Goal: Information Seeking & Learning: Learn about a topic

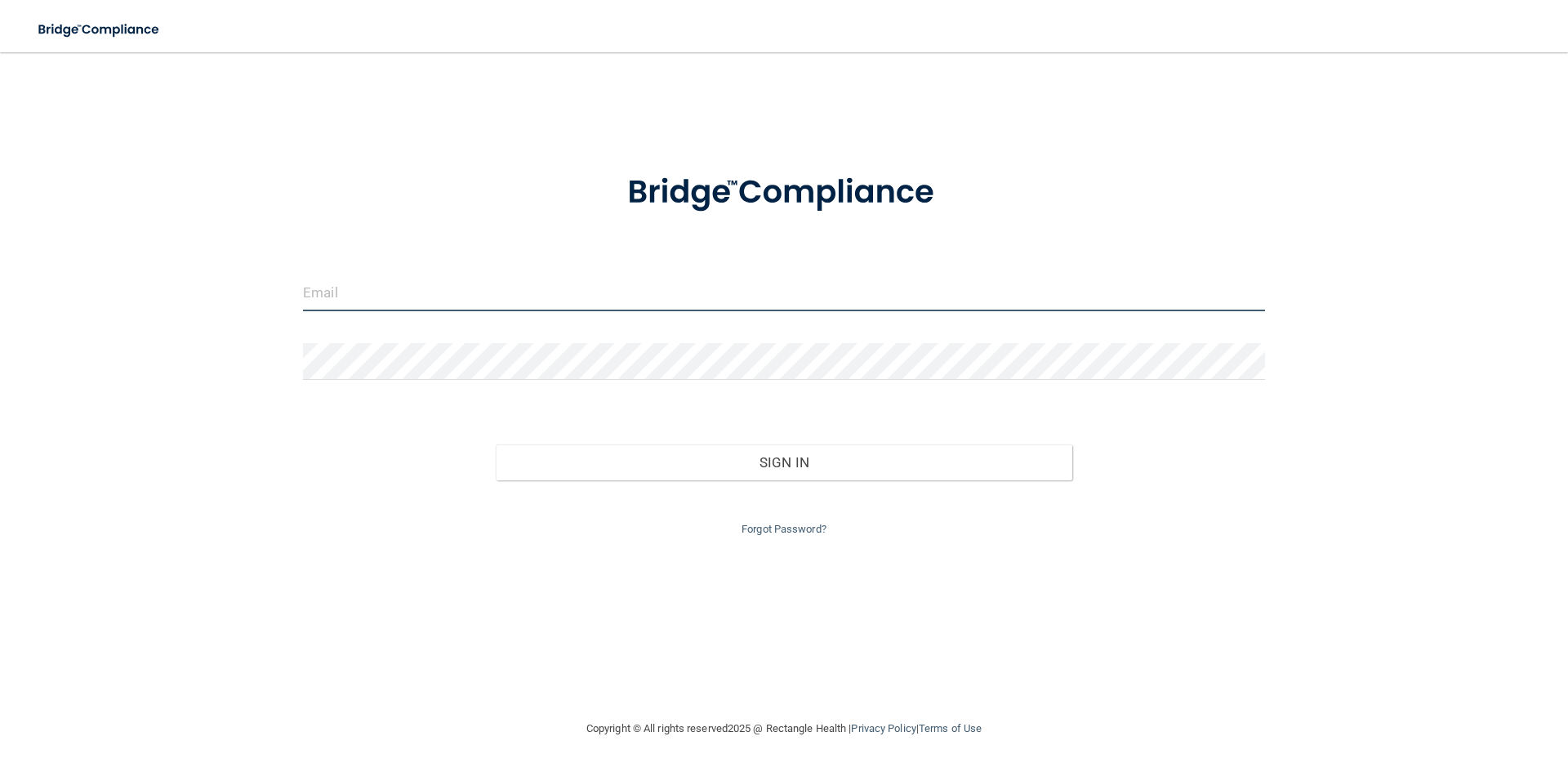
click at [383, 290] on input "email" at bounding box center [783, 293] width 962 height 37
type input "2"
type input "b"
type input "[EMAIL_ADDRESS][DOMAIN_NAME]"
click at [345, 380] on div at bounding box center [784, 367] width 986 height 49
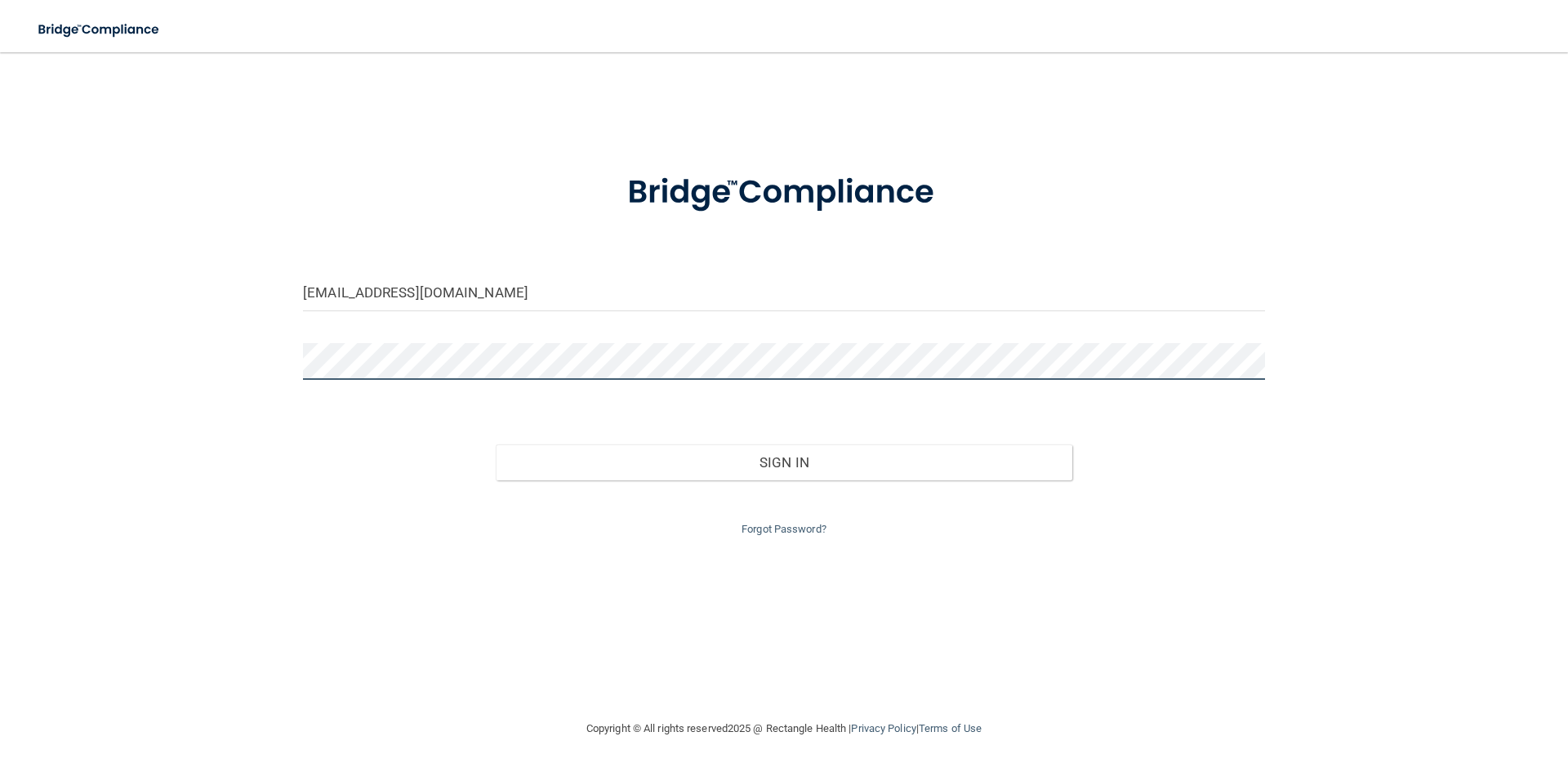
click at [495, 445] on button "Sign In" at bounding box center [784, 463] width 577 height 36
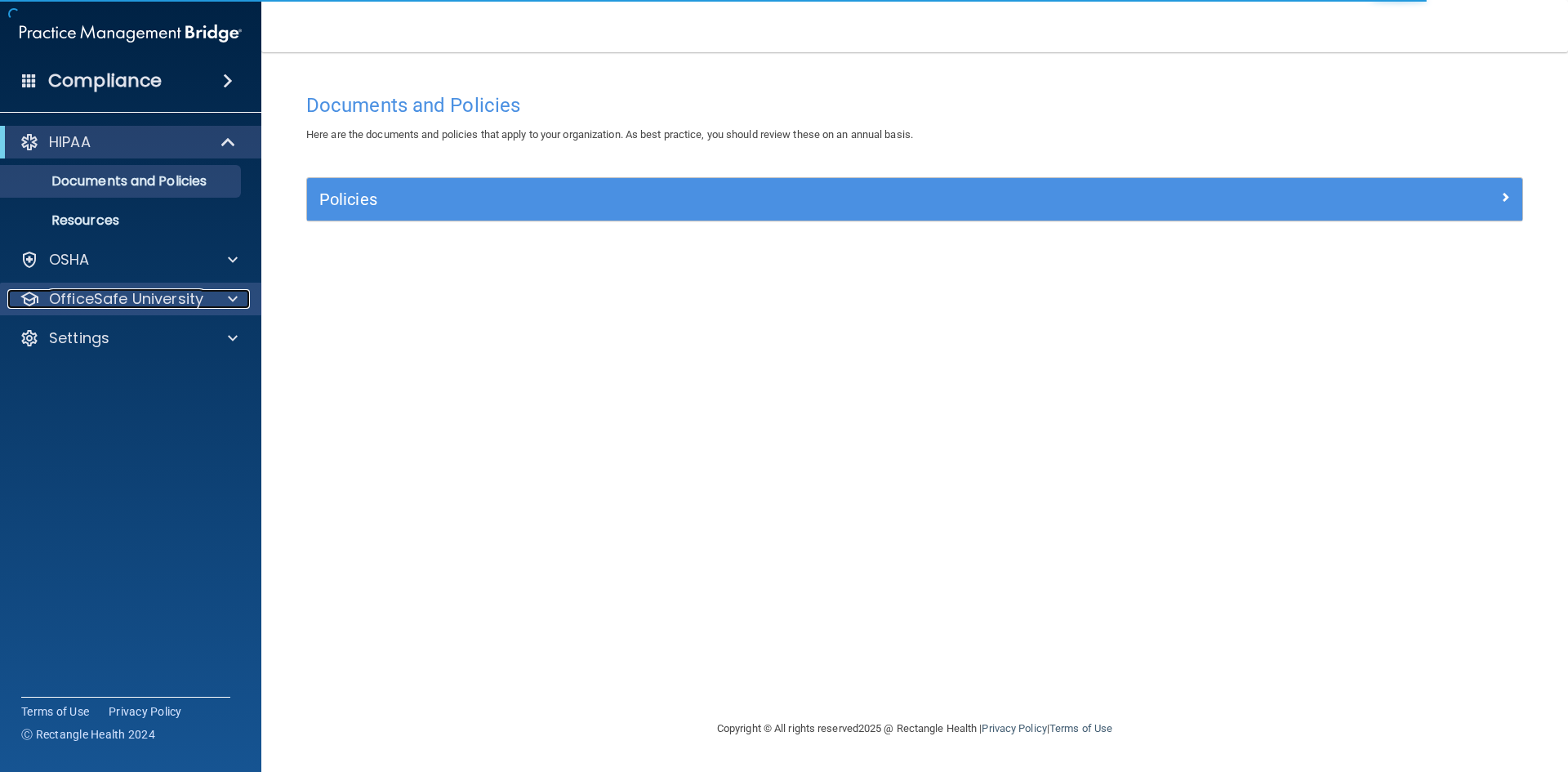
click at [186, 298] on p "OfficeSafe University" at bounding box center [125, 299] width 154 height 20
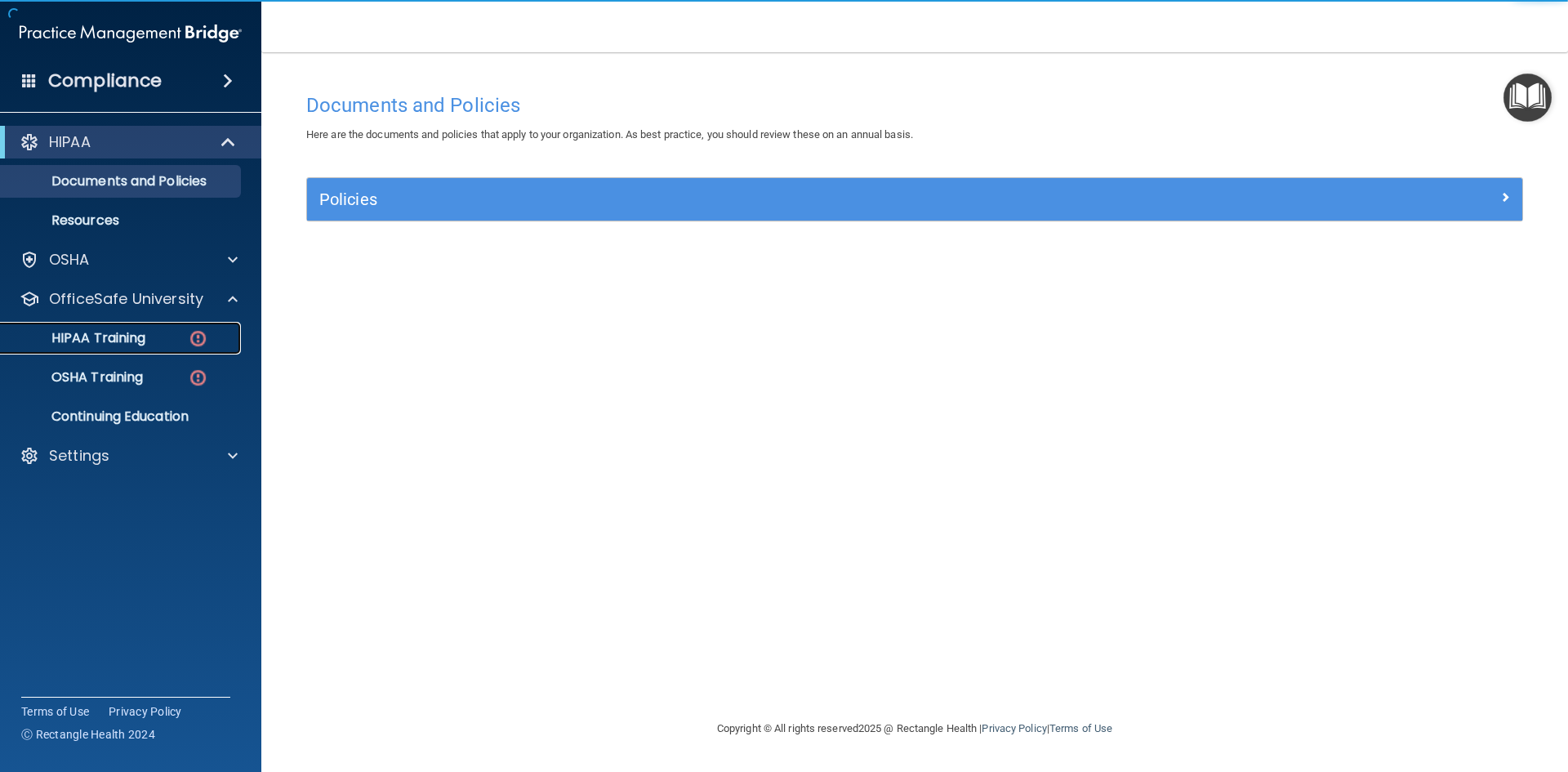
click at [180, 331] on div "HIPAA Training" at bounding box center [122, 338] width 223 height 16
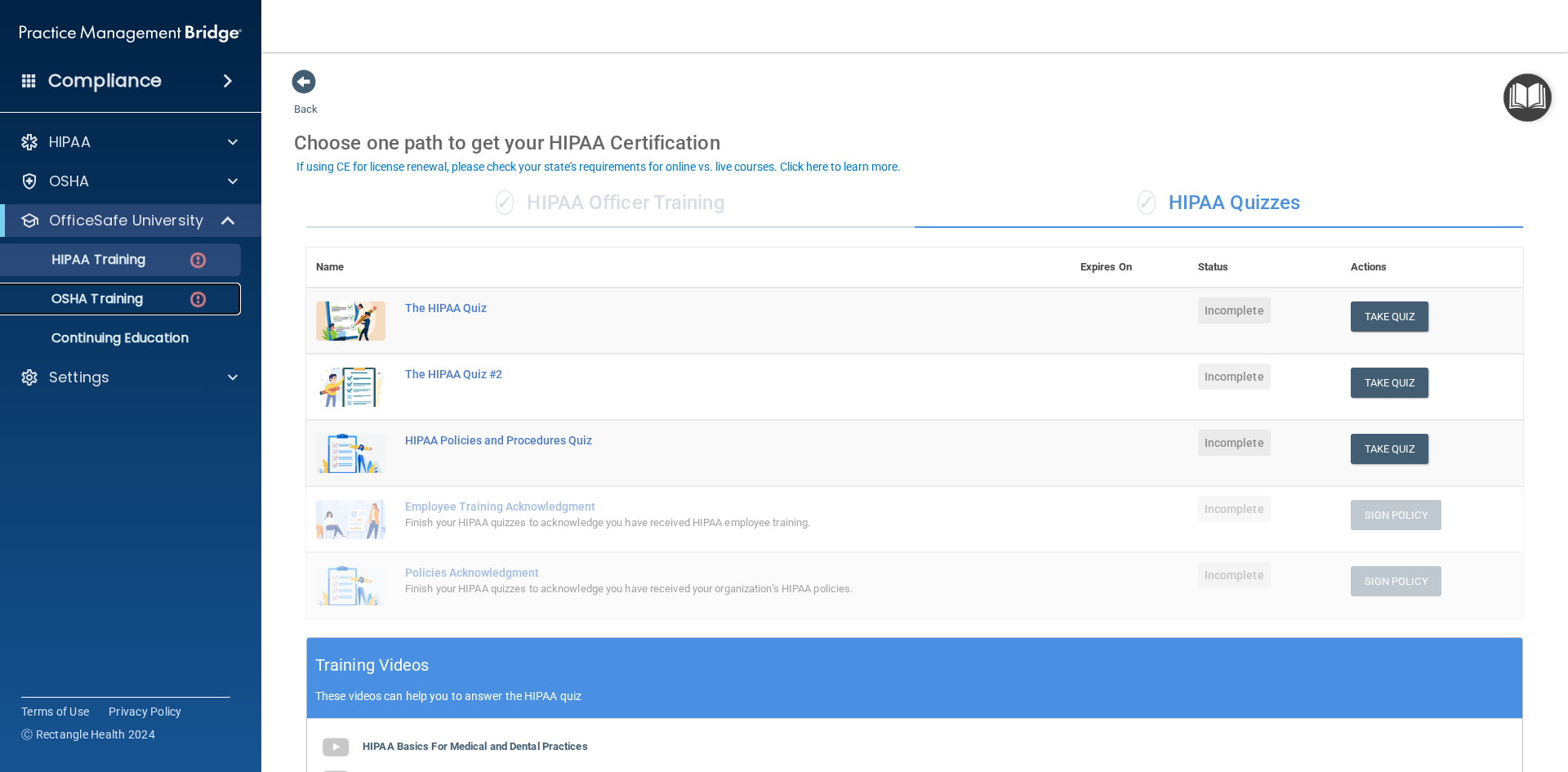
click at [197, 294] on img at bounding box center [198, 299] width 21 height 21
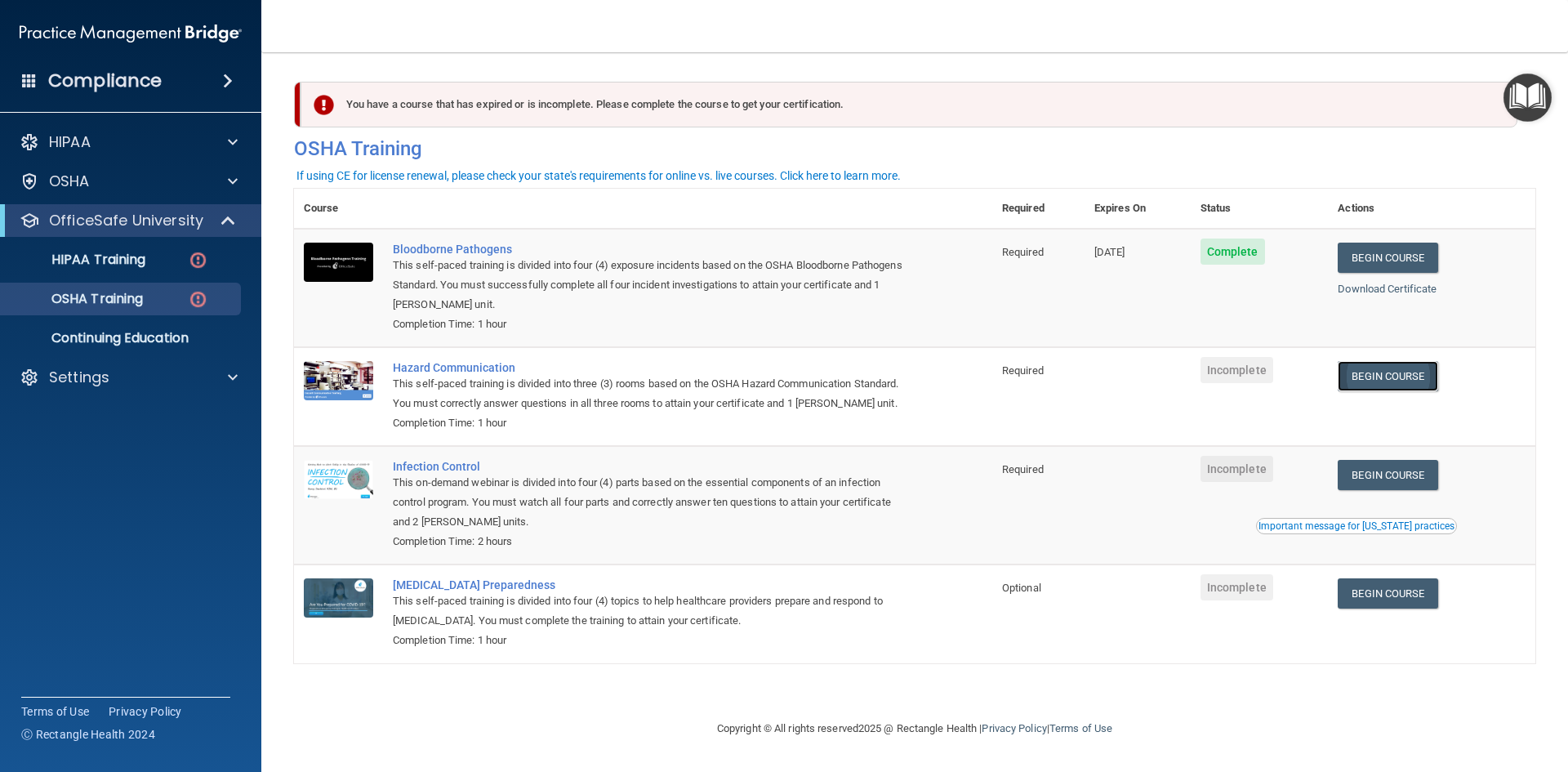
click at [1392, 365] on link "Begin Course" at bounding box center [1387, 376] width 100 height 31
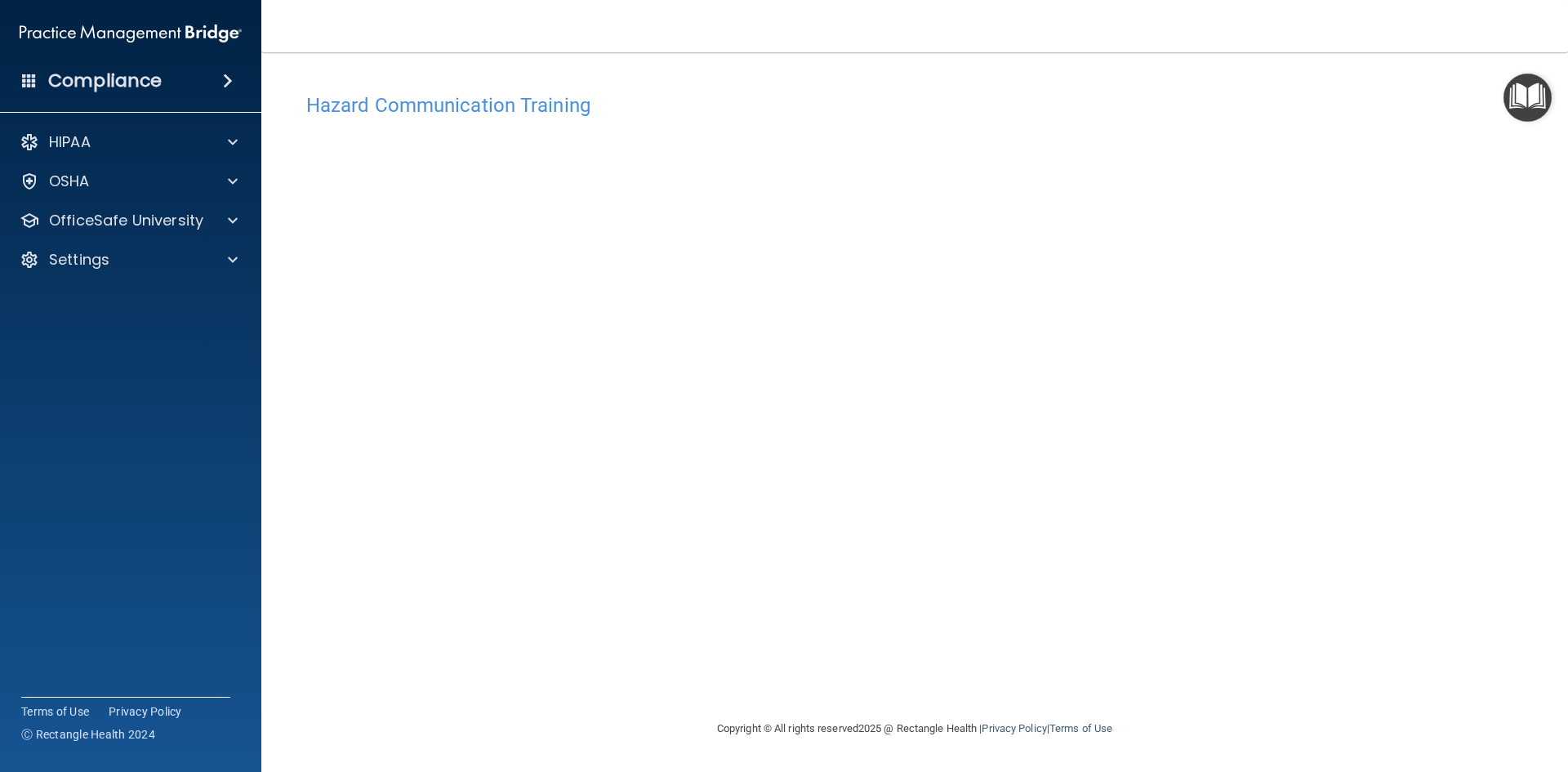
drag, startPoint x: 1217, startPoint y: 365, endPoint x: 1198, endPoint y: 365, distance: 19.0
click at [1214, 365] on div "Hazard Communication Training This course doesn’t expire until . Are you sure y…" at bounding box center [914, 402] width 1241 height 634
click at [1214, 636] on div "Hazard Communication Training This course doesn’t expire until . Are you sure y…" at bounding box center [914, 402] width 1241 height 634
click at [474, 113] on h4 "Hazard Communication Training" at bounding box center [914, 106] width 1217 height 21
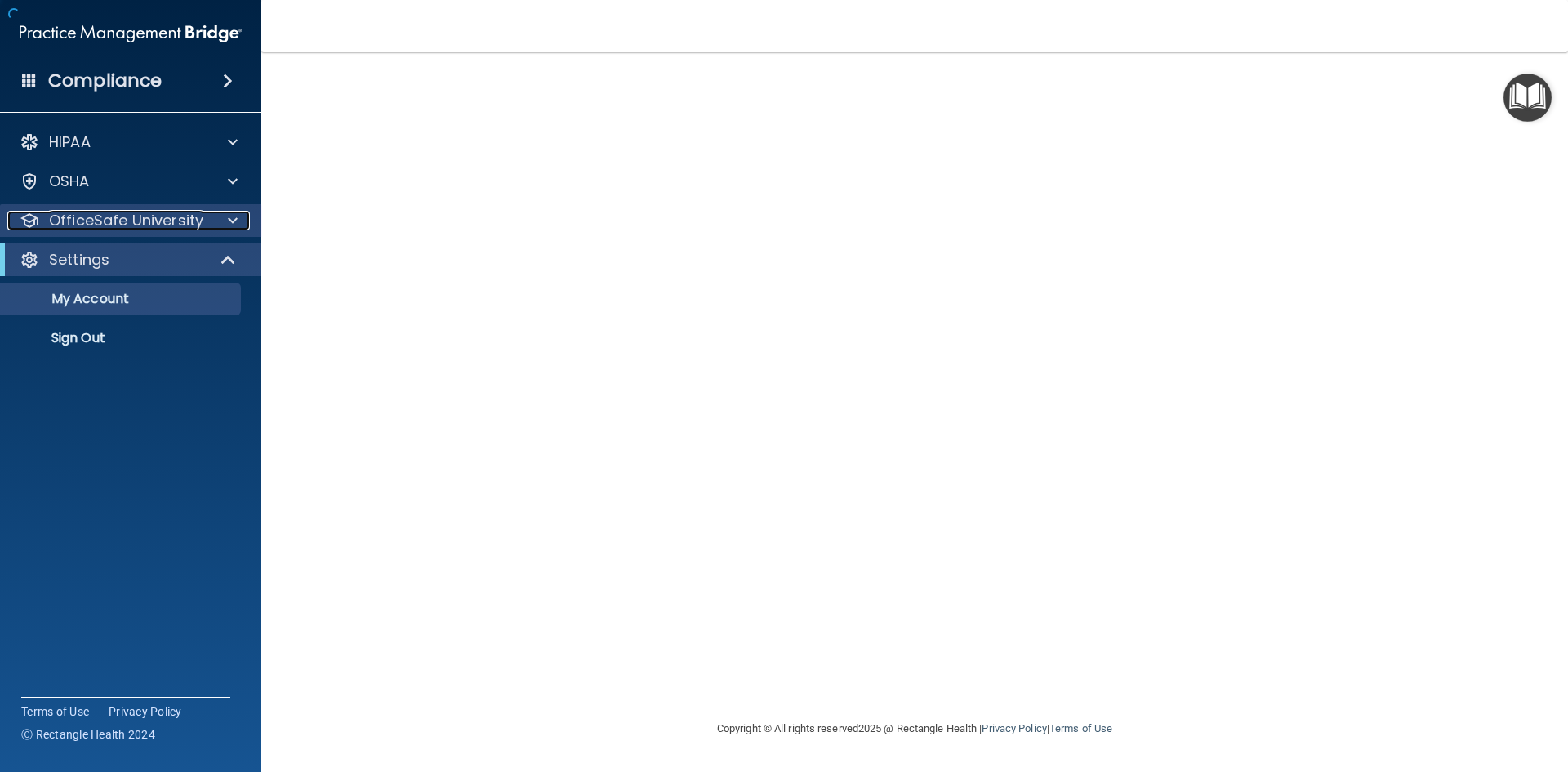
click at [201, 222] on p "OfficeSafe University" at bounding box center [125, 221] width 154 height 20
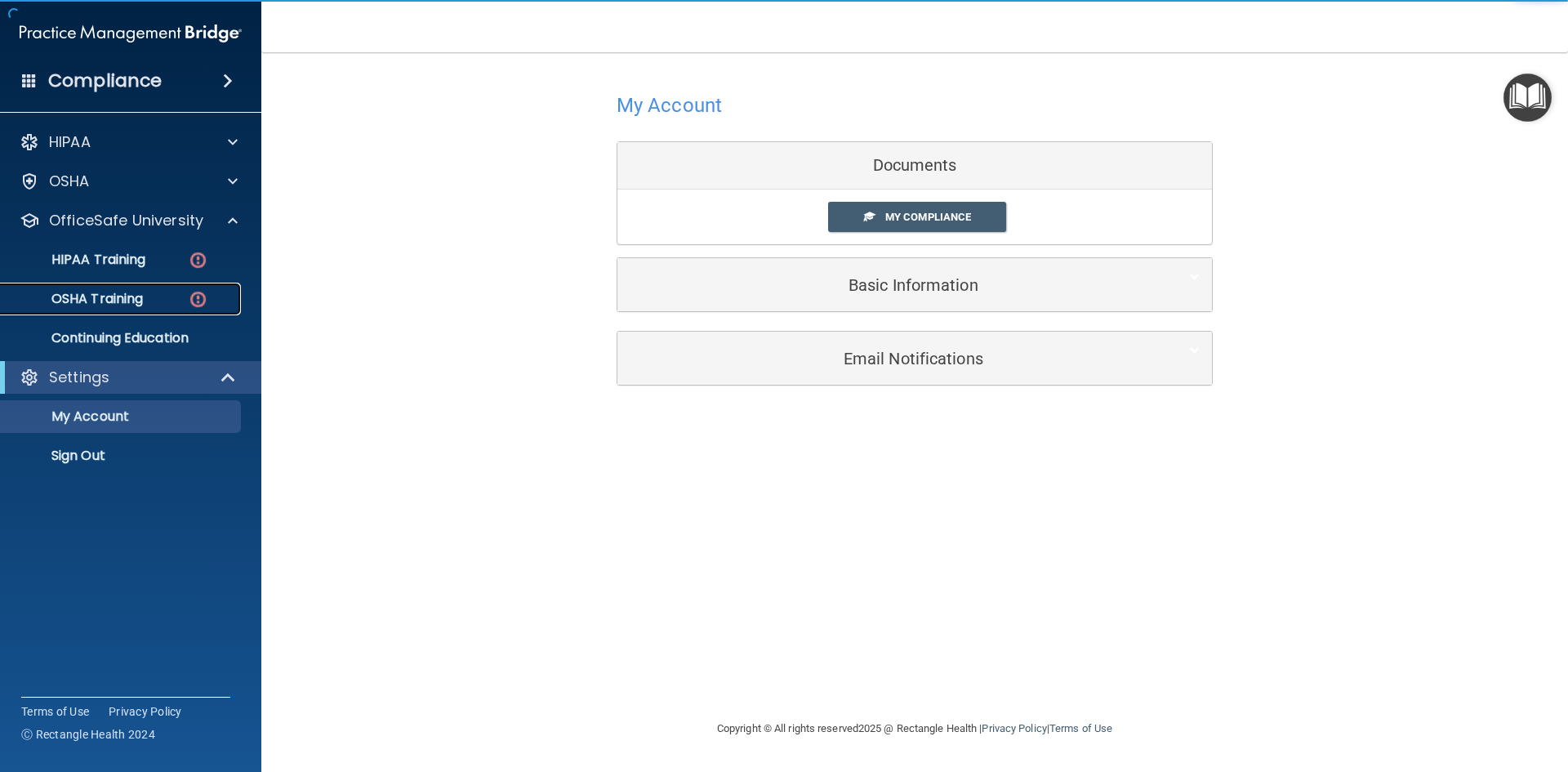
click at [173, 296] on div "OSHA Training" at bounding box center [122, 299] width 223 height 16
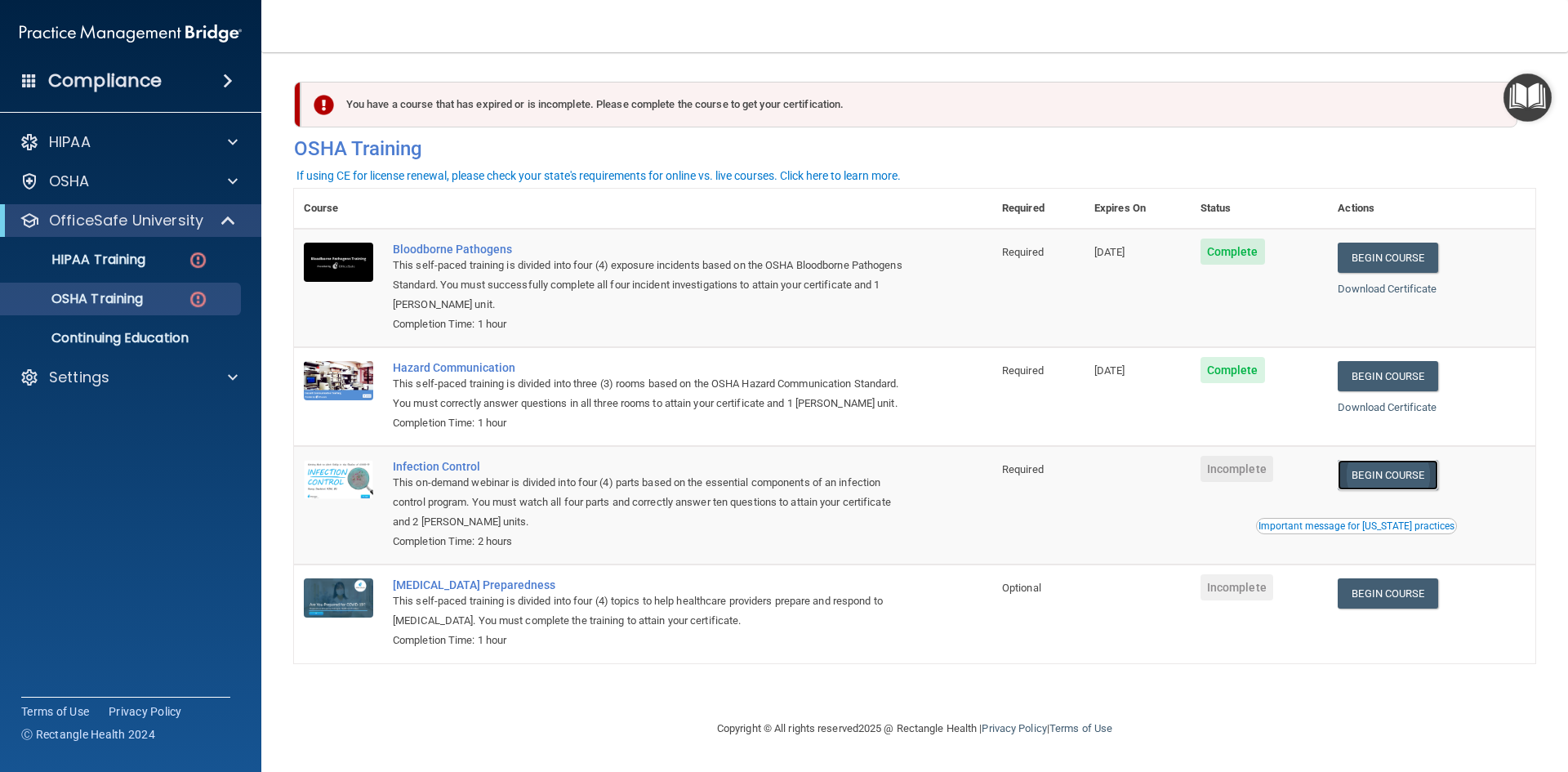
click at [1379, 483] on link "Begin Course" at bounding box center [1387, 475] width 100 height 31
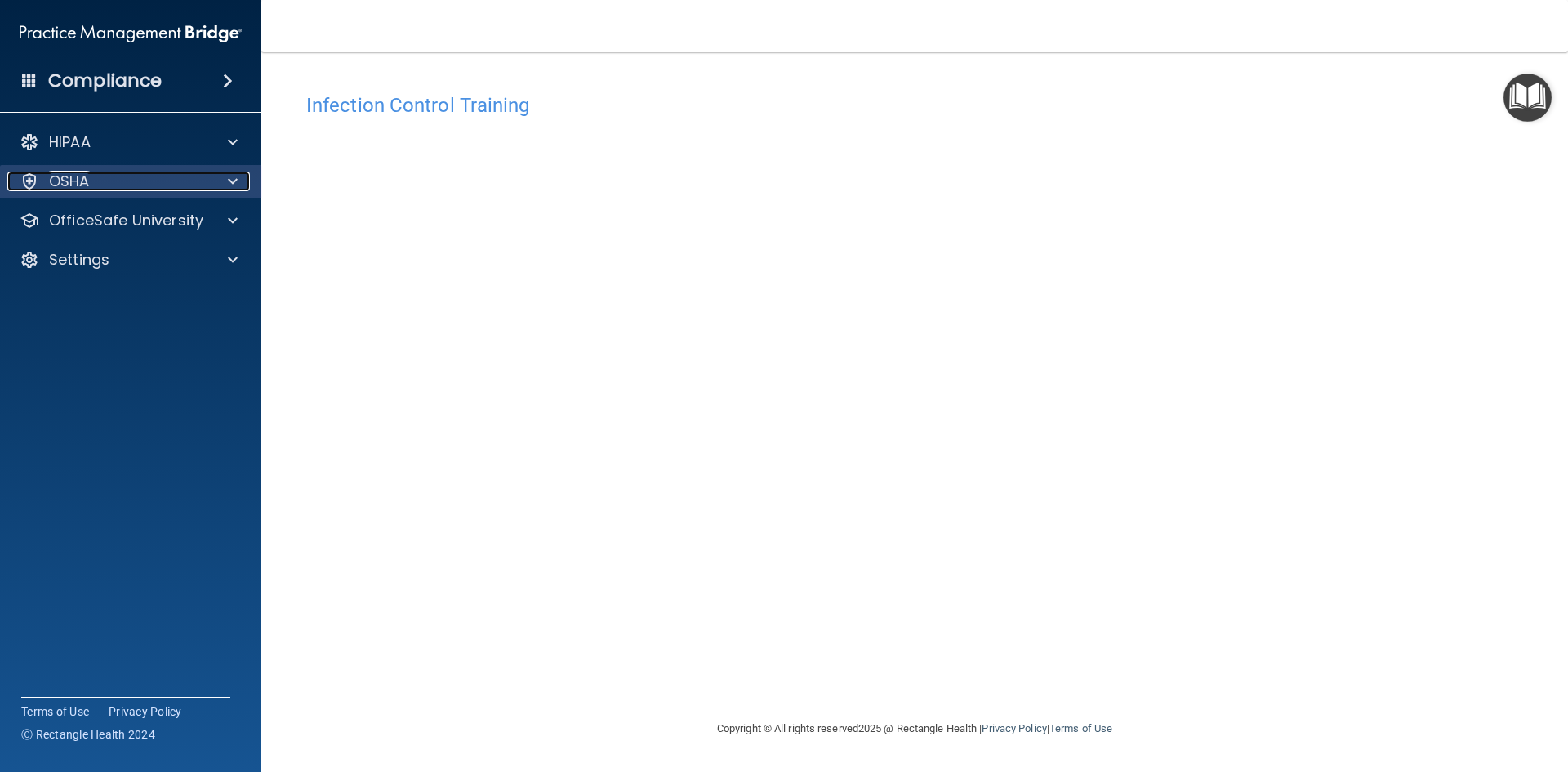
click at [163, 191] on div "OSHA" at bounding box center [109, 181] width 203 height 20
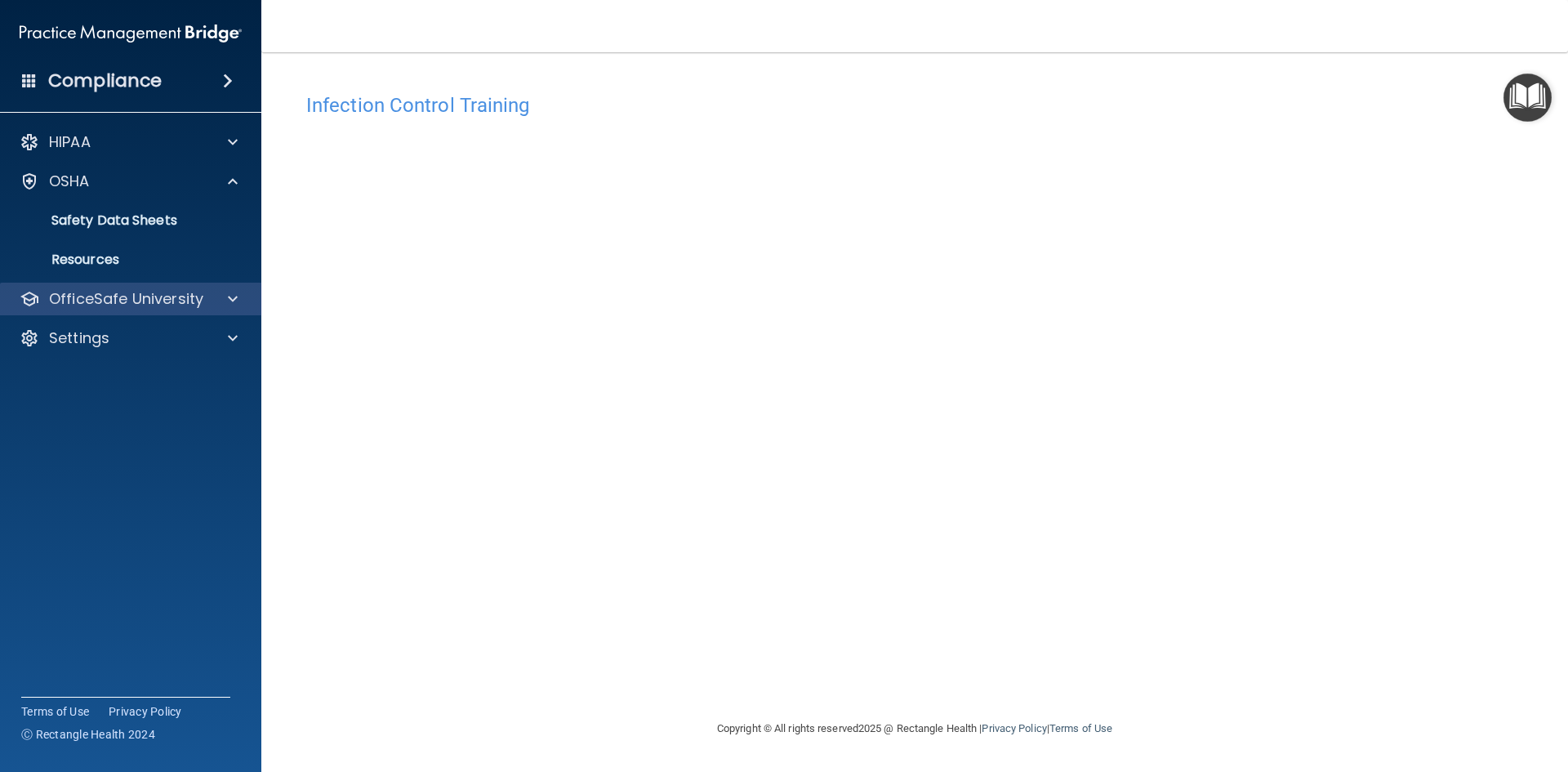
click at [159, 310] on div "OfficeSafe University" at bounding box center [131, 299] width 262 height 33
click at [153, 288] on div "OfficeSafe University" at bounding box center [131, 299] width 262 height 33
click at [220, 292] on div at bounding box center [231, 299] width 41 height 20
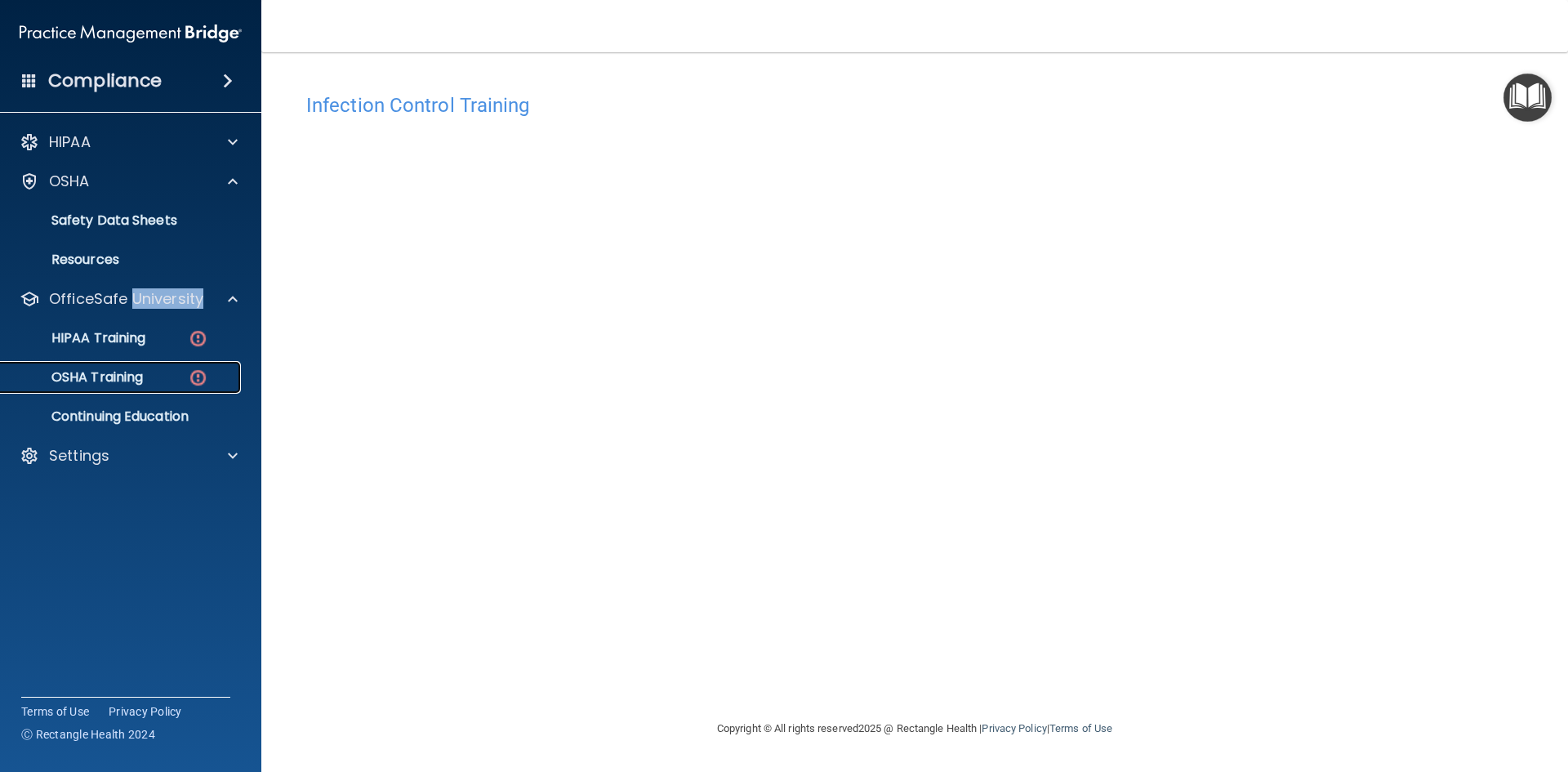
click at [198, 361] on link "OSHA Training" at bounding box center [112, 378] width 257 height 33
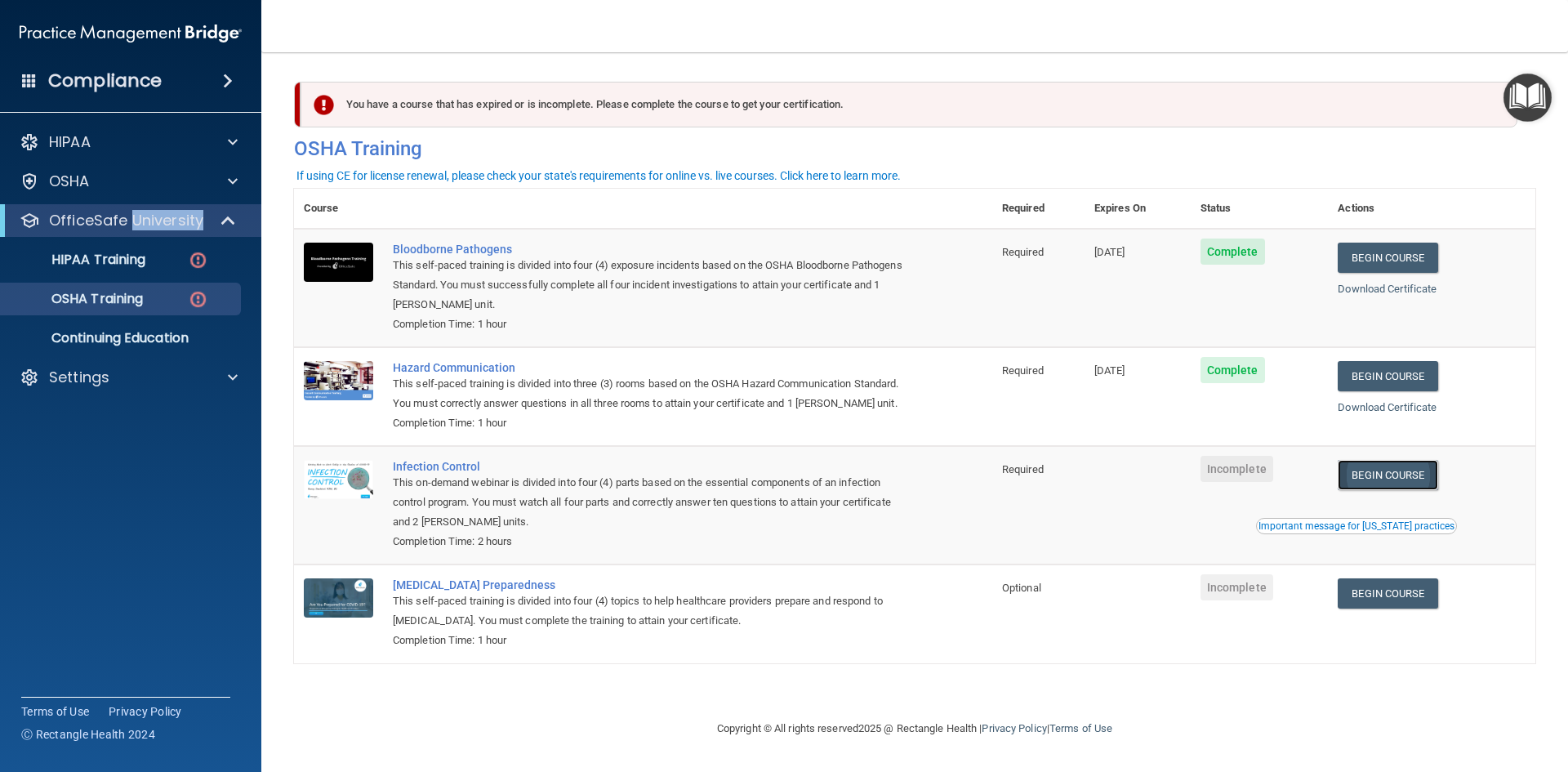
click at [1365, 474] on link "Begin Course" at bounding box center [1387, 475] width 100 height 31
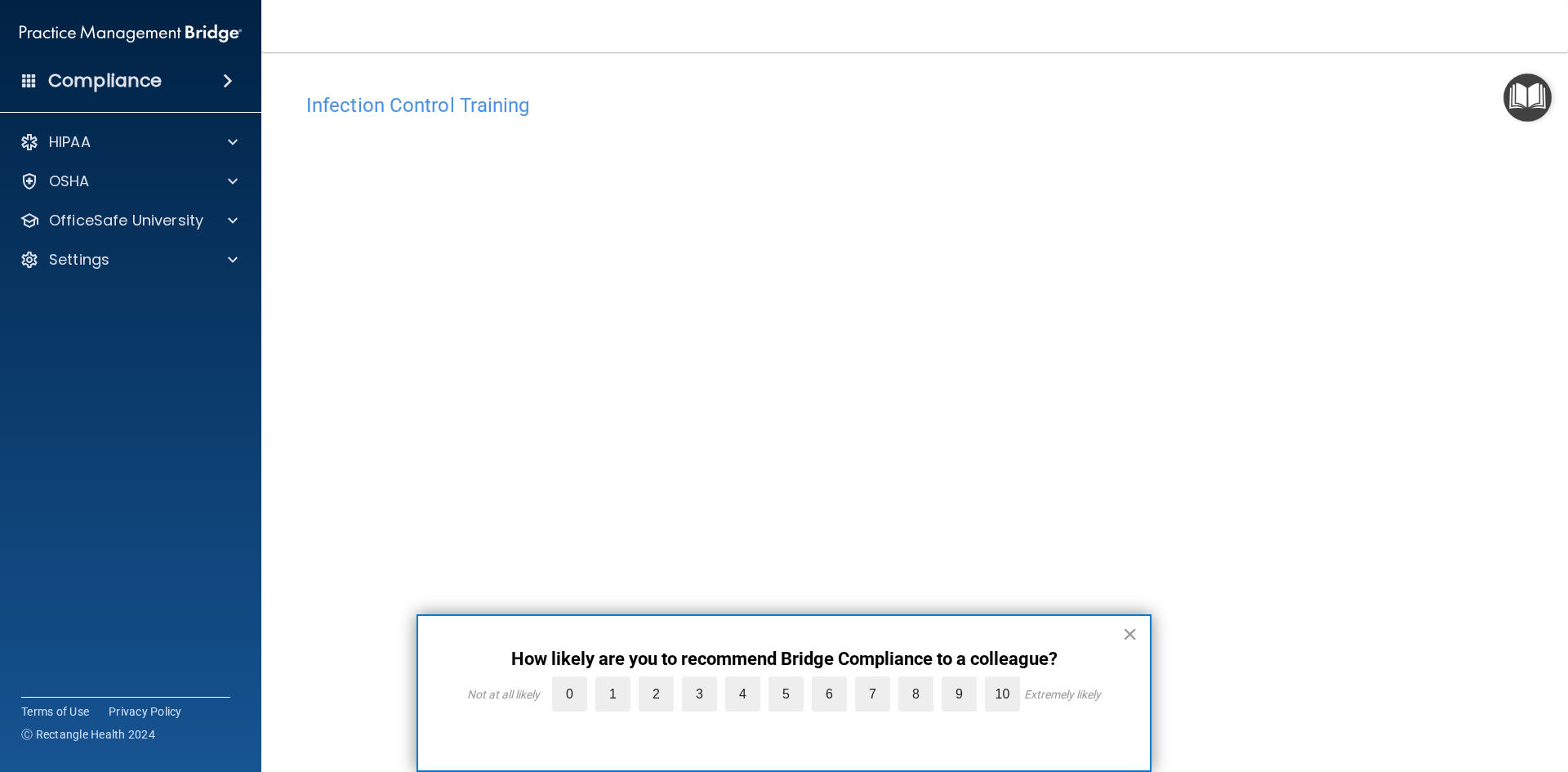
click at [1135, 627] on button "×" at bounding box center [1129, 634] width 16 height 26
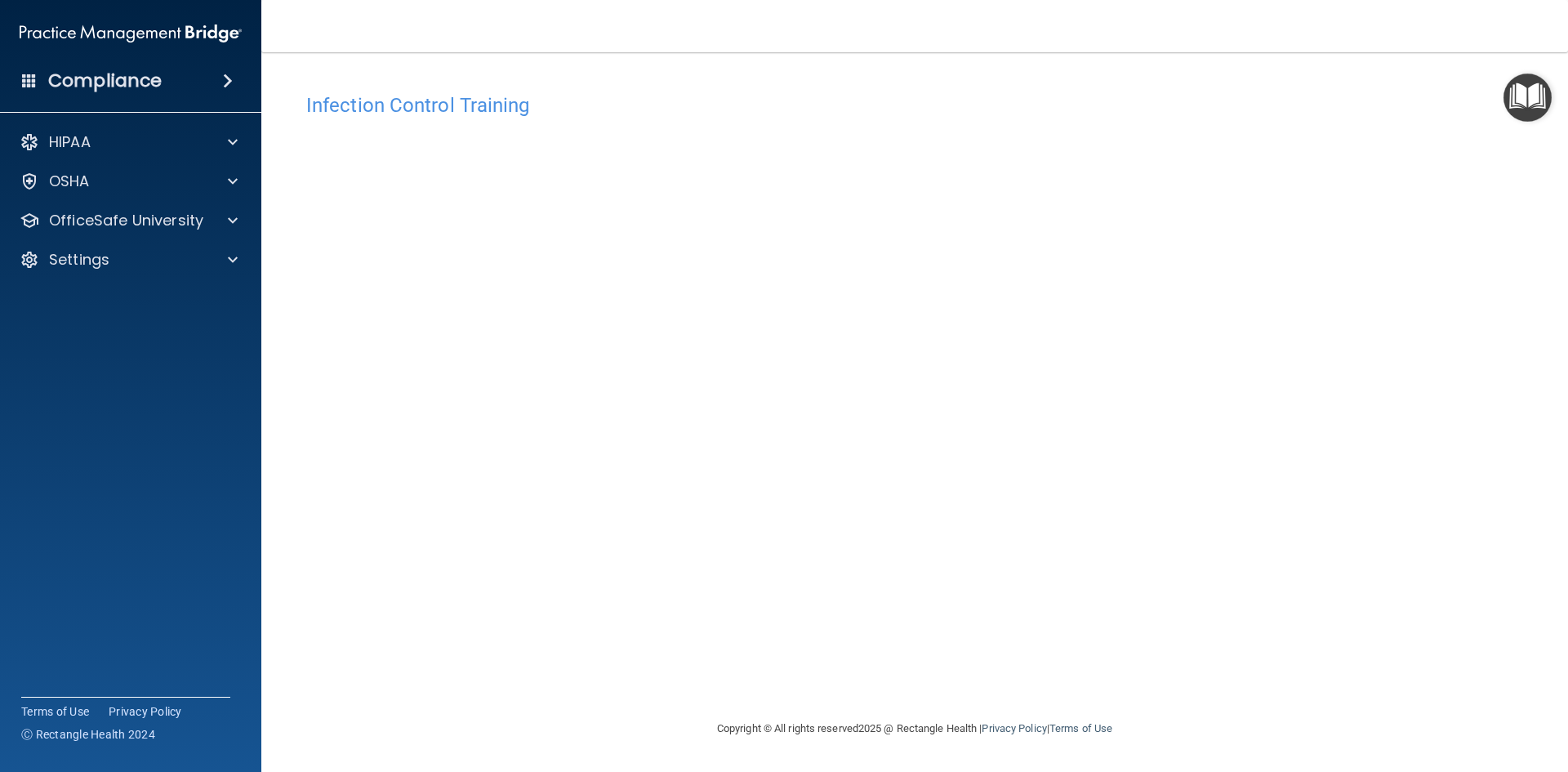
click at [1150, 439] on div "Infection Control Training This course doesn’t expire until . Are you sure you …" at bounding box center [914, 402] width 1241 height 634
click at [1172, 595] on div "Infection Control Training This course doesn’t expire until . Are you sure you …" at bounding box center [914, 402] width 1241 height 634
click at [142, 237] on div "HIPAA Documents and Policies Report an Incident Business Associates Emergency P…" at bounding box center [131, 205] width 262 height 170
click at [157, 223] on p "OfficeSafe University" at bounding box center [125, 221] width 154 height 20
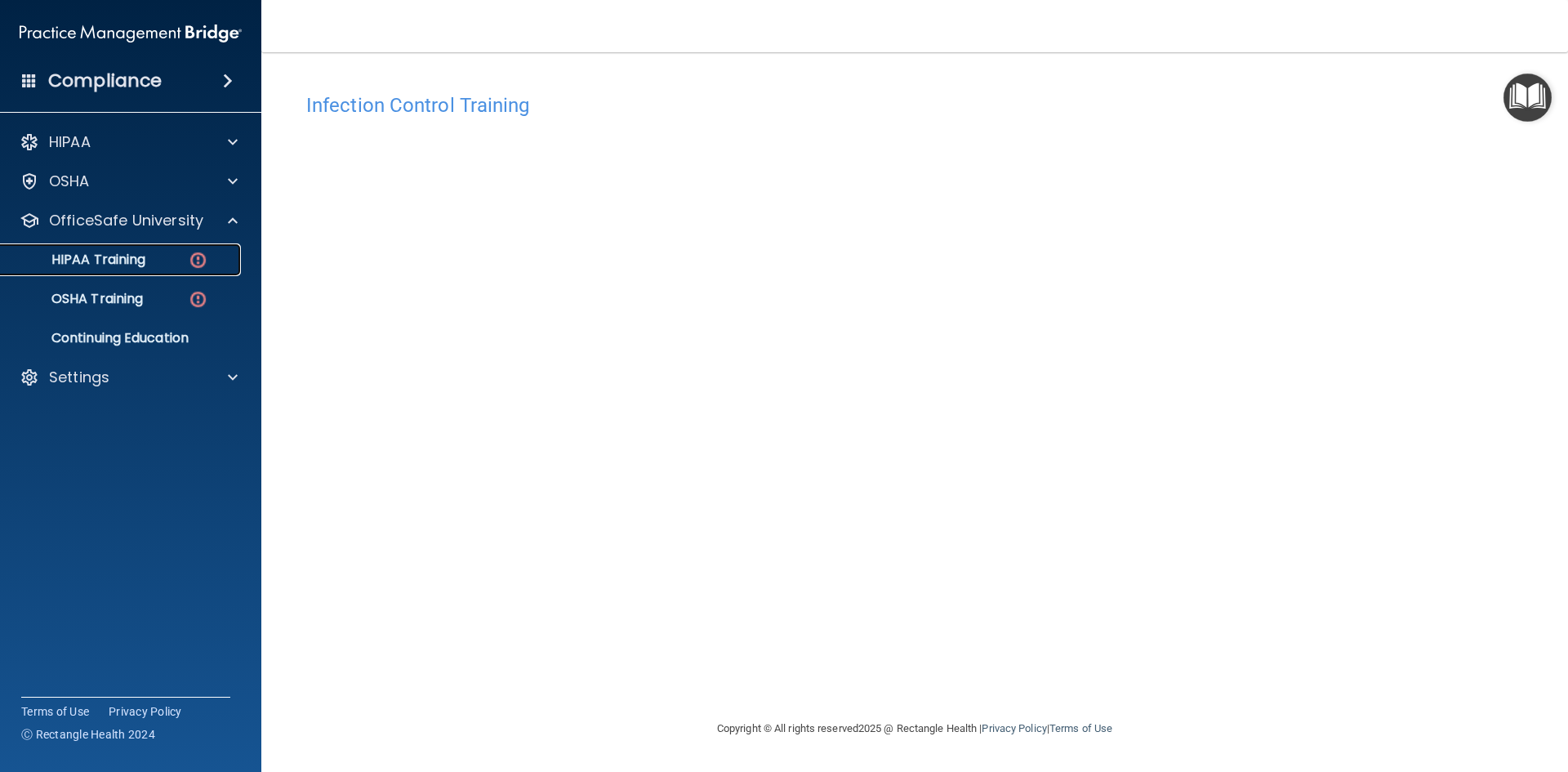
click at [148, 254] on div "HIPAA Training" at bounding box center [122, 260] width 223 height 16
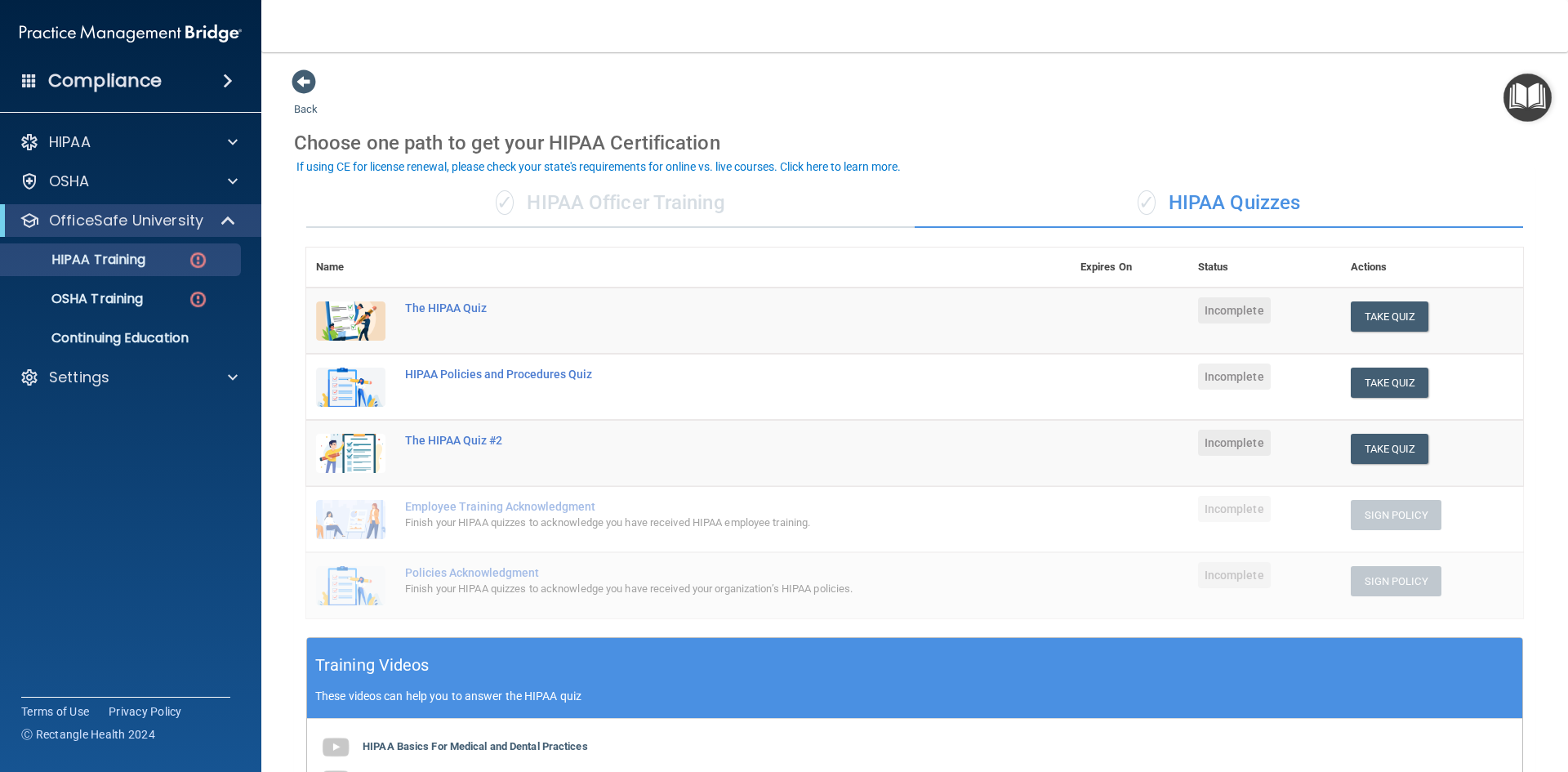
click at [611, 190] on div "✓ HIPAA Officer Training" at bounding box center [610, 203] width 608 height 49
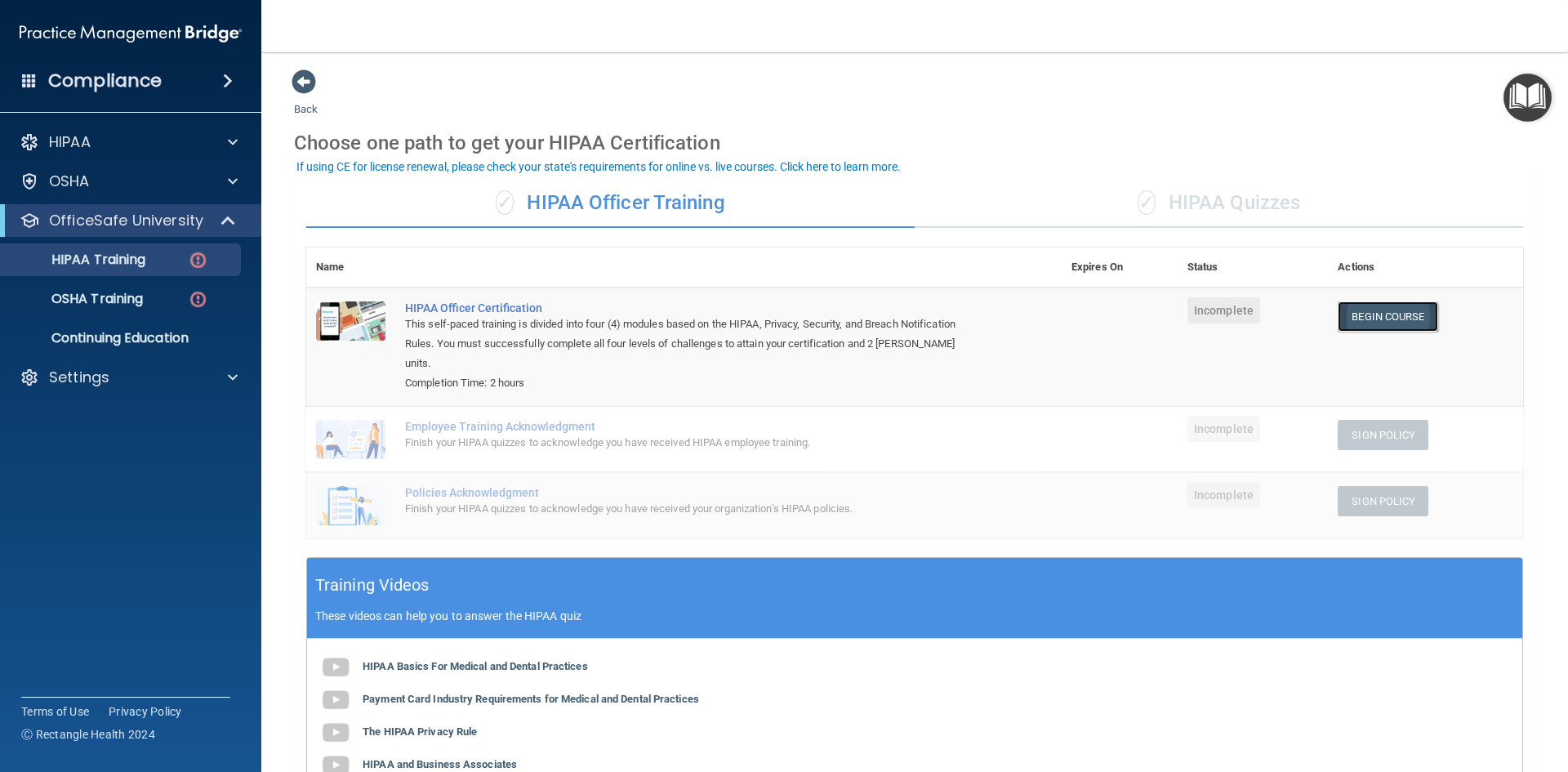
click at [1345, 313] on link "Begin Course" at bounding box center [1387, 316] width 100 height 31
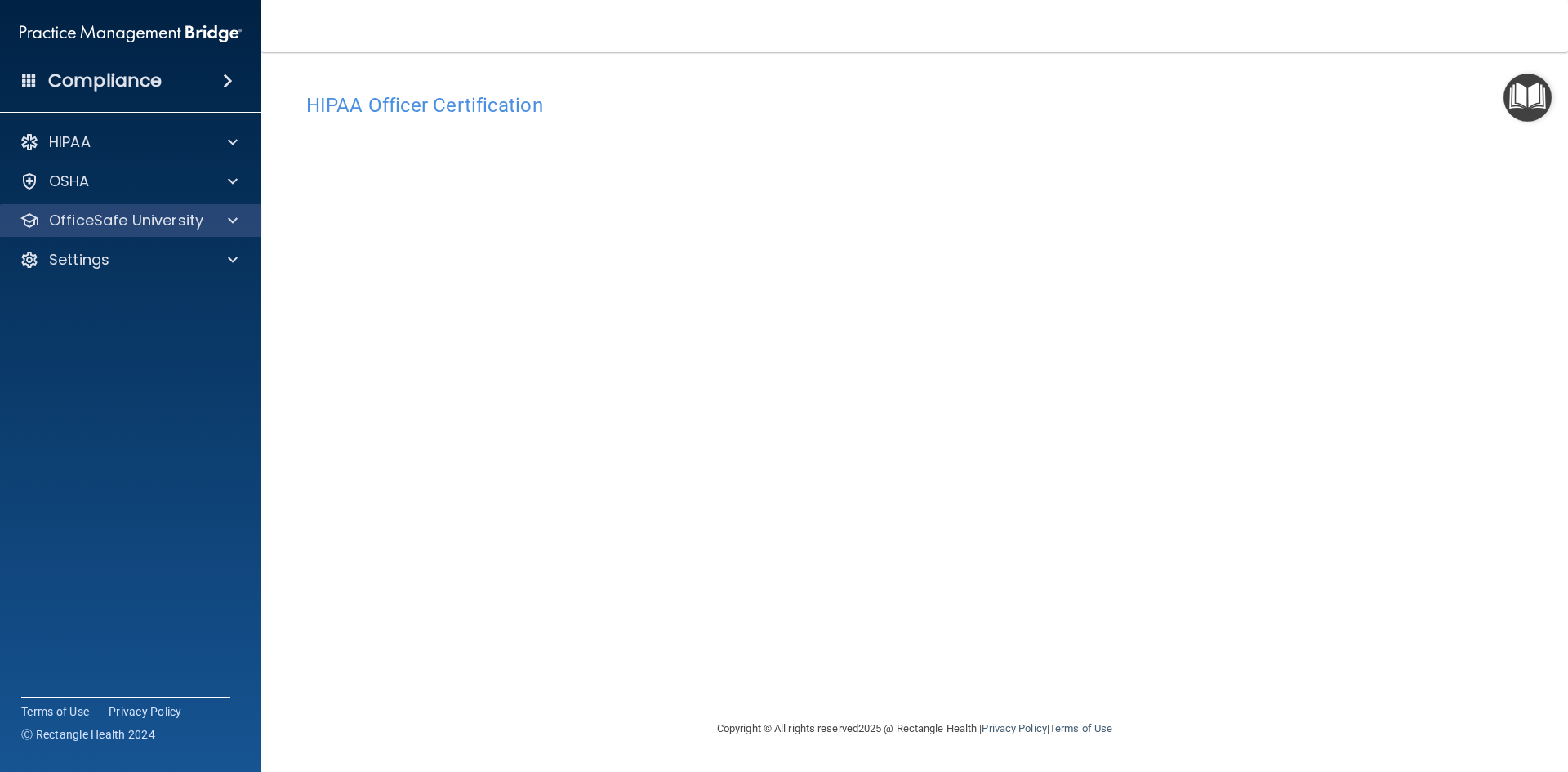
click at [108, 233] on div "OfficeSafe University" at bounding box center [131, 221] width 262 height 33
click at [115, 233] on div "OfficeSafe University" at bounding box center [131, 221] width 262 height 33
click at [230, 215] on span at bounding box center [232, 221] width 10 height 20
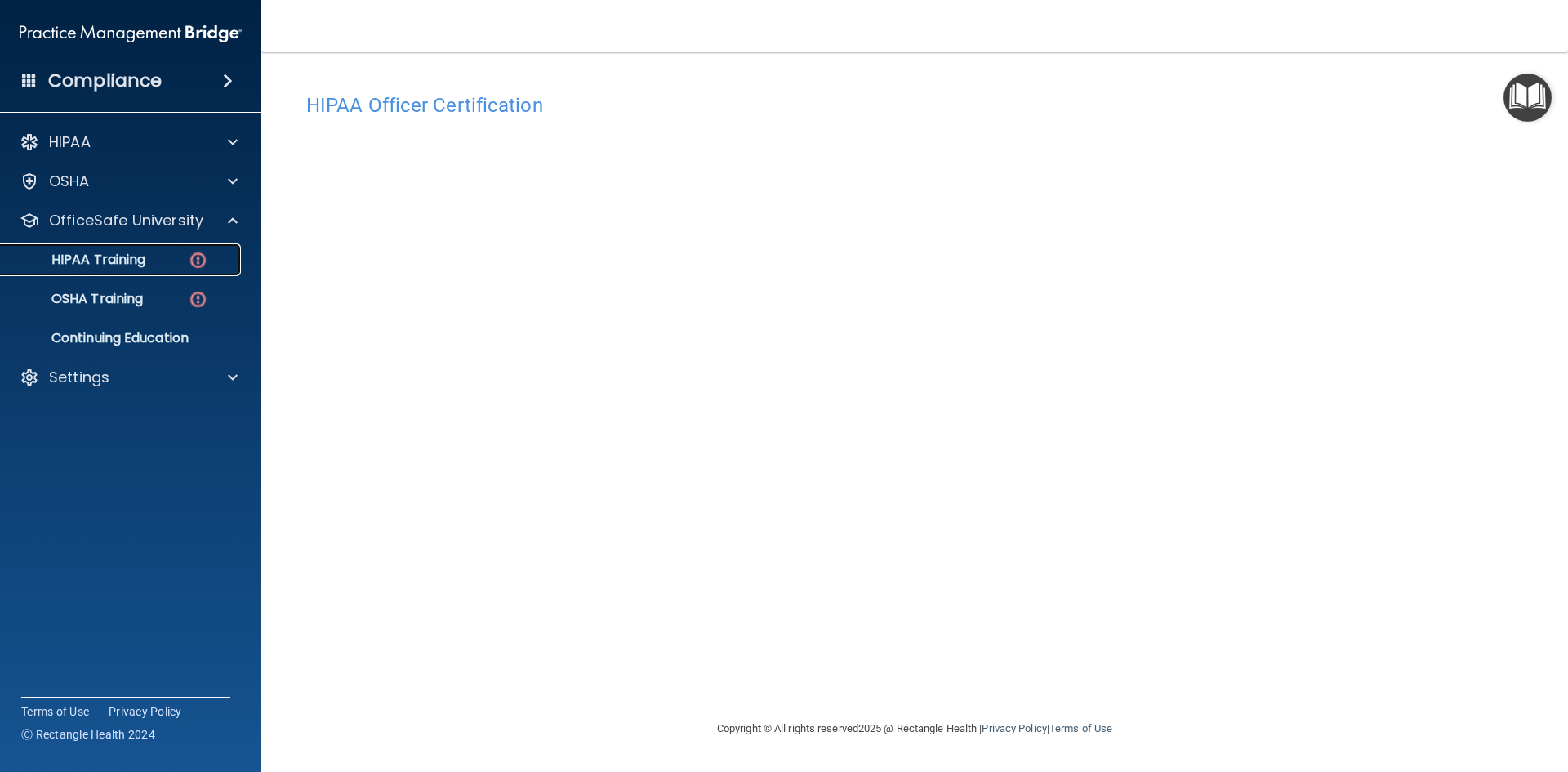
click at [195, 257] on img at bounding box center [198, 260] width 21 height 21
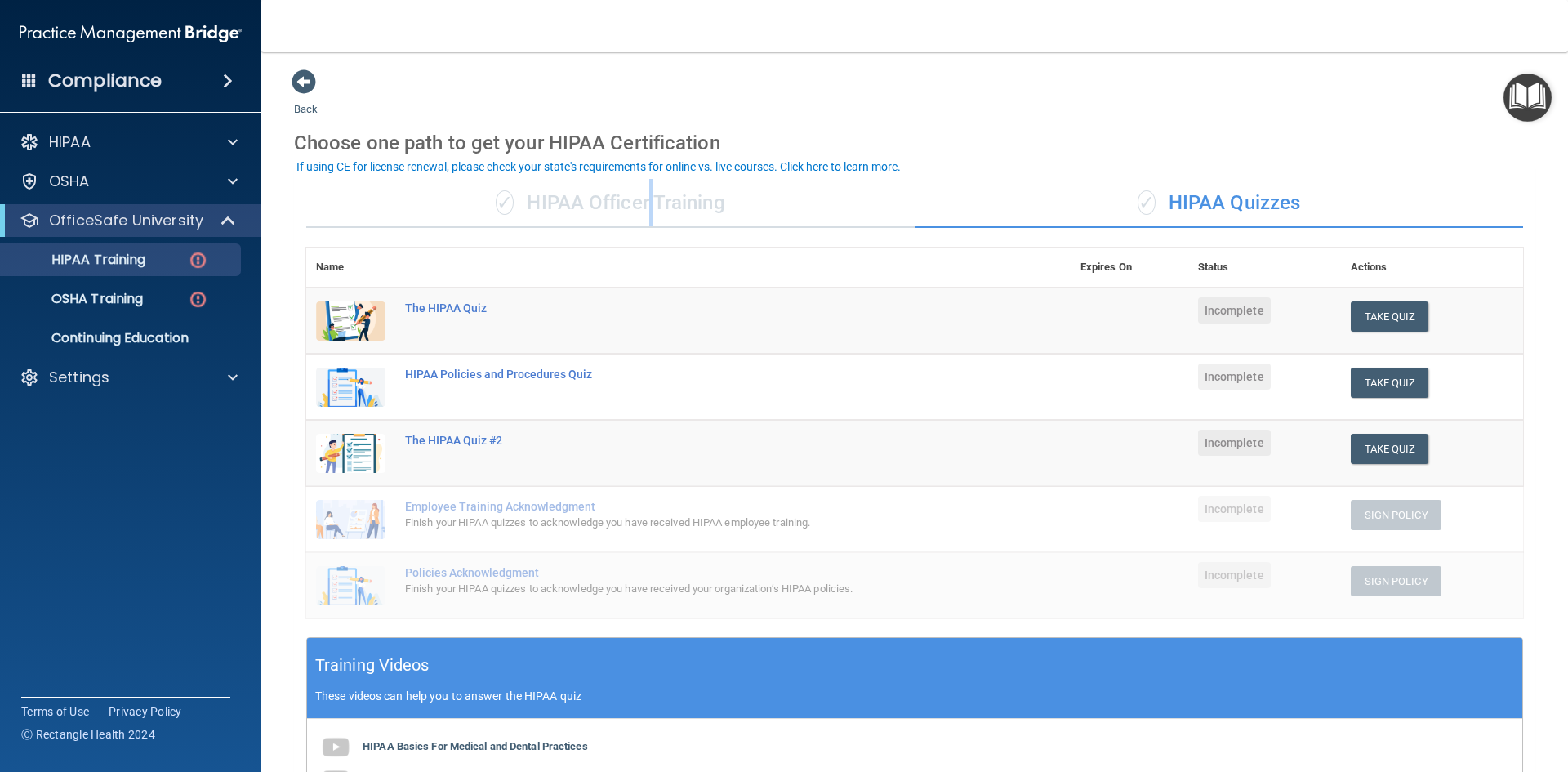
click at [648, 186] on div "✓ HIPAA Officer Training" at bounding box center [610, 203] width 608 height 49
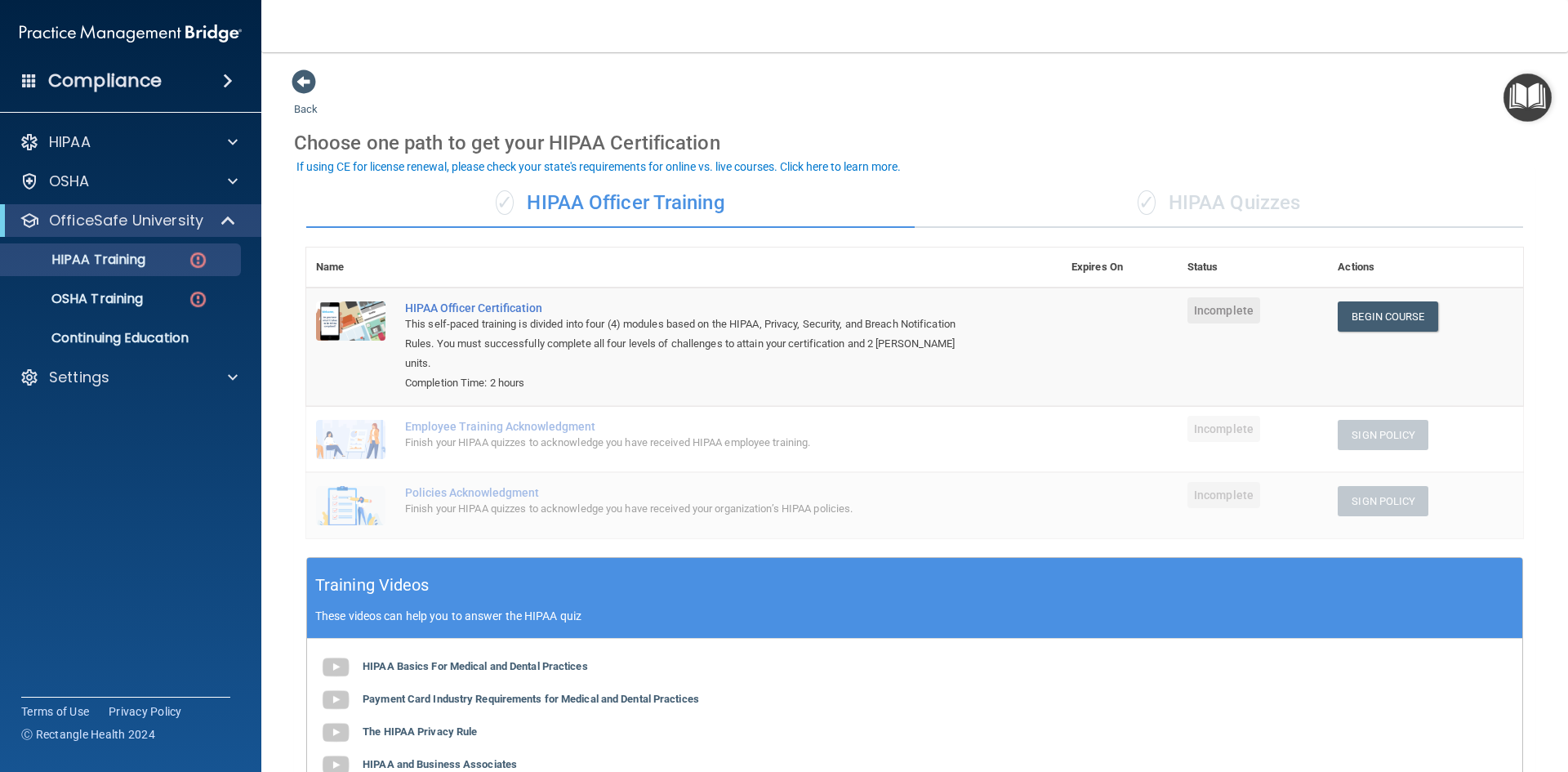
click at [1167, 128] on div "Choose one path to get your HIPAA Certification" at bounding box center [914, 143] width 1241 height 47
click at [1398, 311] on link "Begin Course" at bounding box center [1387, 316] width 100 height 31
